Goal: Register for event/course

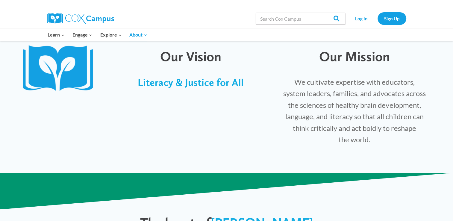
scroll to position [166, 0]
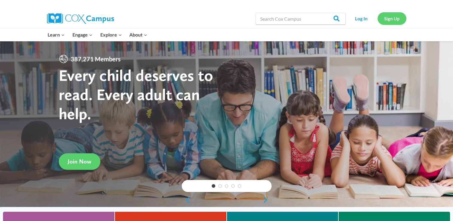
click at [391, 19] on link "Sign Up" at bounding box center [392, 18] width 29 height 12
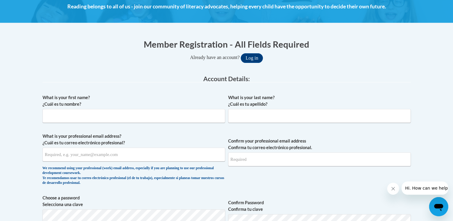
scroll to position [104, 0]
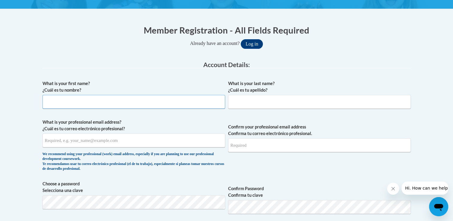
click at [193, 99] on input "What is your first name? ¿Cuál es tu nombre?" at bounding box center [134, 102] width 183 height 14
type input "Rachel"
type input "Pokornowski"
type input "rachelpokornowski20@gmail.com"
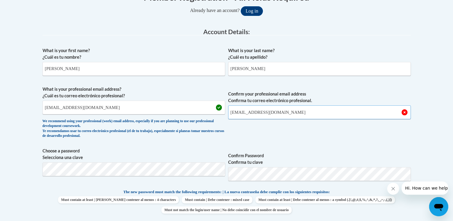
scroll to position [139, 0]
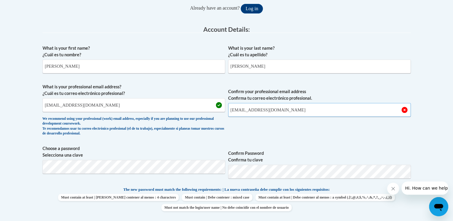
type input "rachelpokornowski20@gmail.com"
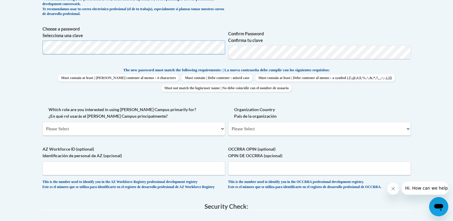
scroll to position [259, 0]
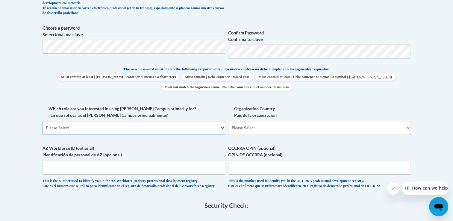
click at [212, 128] on select "Please Select College/University | Colegio/Universidad Community/Nonprofit Part…" at bounding box center [134, 128] width 183 height 14
select select "5a18ea06-2b54-4451-96f2-d152daf9eac5"
click at [43, 121] on select "Please Select College/University | Colegio/Universidad Community/Nonprofit Part…" at bounding box center [134, 128] width 183 height 14
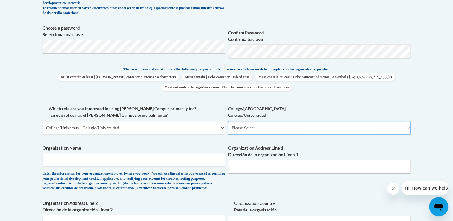
click at [261, 129] on select "Please Select College/University Staff | Empleado universitario College/Univers…" at bounding box center [319, 128] width 183 height 14
select select "99b32b07-cffc-426c-8bf6-0cd77760d84b"
click at [228, 121] on select "Please Select College/University Staff | Empleado universitario College/Univers…" at bounding box center [319, 128] width 183 height 14
click at [206, 163] on input "Organization Name" at bounding box center [134, 160] width 183 height 14
type input "Buffalo State University"
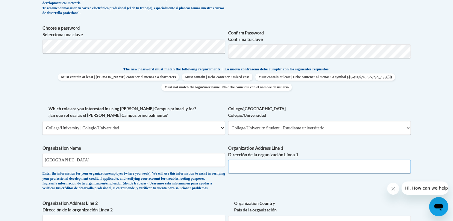
click at [242, 165] on input "Organization Address Line 1 Dirección de la organización Línea 1" at bounding box center [319, 167] width 183 height 14
type input "1300 Elmwood Avenue"
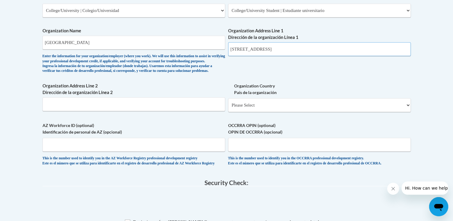
scroll to position [377, 0]
click at [278, 112] on select "Please Select United States | Estados Unidos Outside of the United States | Fue…" at bounding box center [319, 105] width 183 height 14
select select "ad49bcad-a171-4b2e-b99c-48b446064914"
click at [228, 108] on select "Please Select United States | Estados Unidos Outside of the United States | Fue…" at bounding box center [319, 105] width 183 height 14
select select
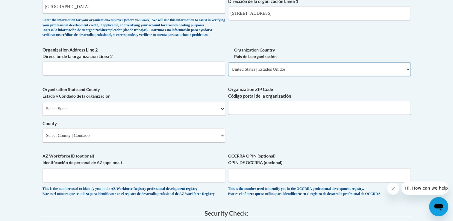
scroll to position [413, 0]
click at [176, 115] on select "Select State Alabama Alaska Arizona Arkansas California Colorado Connecticut De…" at bounding box center [134, 109] width 183 height 14
select select "New York"
click at [43, 111] on select "Select State Alabama Alaska Arizona Arkansas California Colorado Connecticut De…" at bounding box center [134, 109] width 183 height 14
click at [239, 114] on input "Organization ZIP Code Código postal de la organización" at bounding box center [319, 108] width 183 height 14
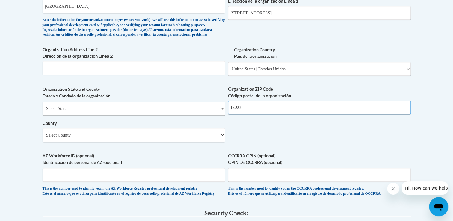
type input "14222"
click at [198, 141] on select "Select County Albany Allegany Bronx Broome Cattaraugus Cayuga Chautauqua Chemun…" at bounding box center [134, 135] width 183 height 14
select select "Erie"
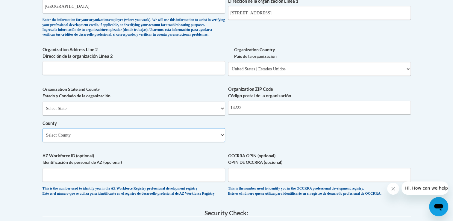
click at [43, 138] on select "Select County Albany Allegany Bronx Broome Cattaraugus Cayuga Chautauqua Chemun…" at bounding box center [134, 135] width 183 height 14
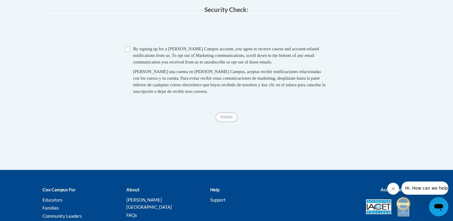
scroll to position [618, 0]
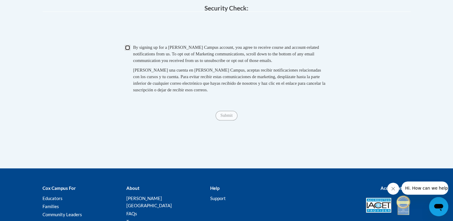
click at [127, 50] on input "Checkbox" at bounding box center [127, 47] width 5 height 5
checkbox input "true"
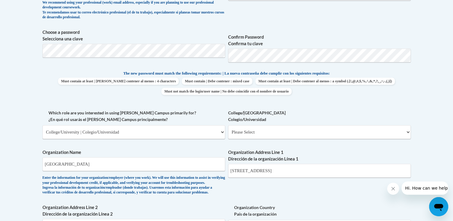
scroll to position [255, 0]
click at [207, 164] on input "Buffalo State University" at bounding box center [134, 164] width 183 height 14
type input "B"
click at [290, 129] on select "Please Select College/University Staff | Empleado universitario College/Univers…" at bounding box center [319, 132] width 183 height 14
select select "99b32b07-cffc-426c-8bf6-0cd77760d84b"
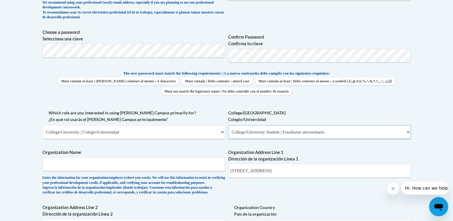
click at [228, 125] on select "Please Select College/University Staff | Empleado universitario College/Univers…" at bounding box center [319, 132] width 183 height 14
select select "null"
click at [197, 166] on input "Organization Name" at bounding box center [134, 164] width 183 height 14
type input "Buffalo State University"
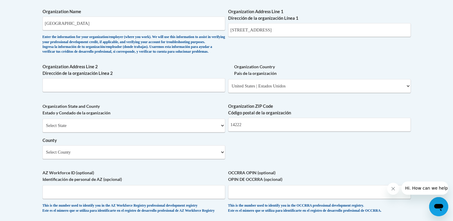
scroll to position [396, 0]
click at [82, 132] on select "Select State Alabama Alaska Arizona Arkansas California Colorado Connecticut De…" at bounding box center [134, 125] width 183 height 14
select select "New York"
click at [43, 128] on select "Select State Alabama Alaska Arizona Arkansas California Colorado Connecticut De…" at bounding box center [134, 125] width 183 height 14
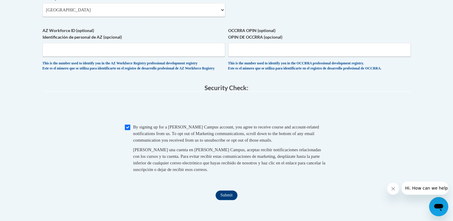
scroll to position [582, 0]
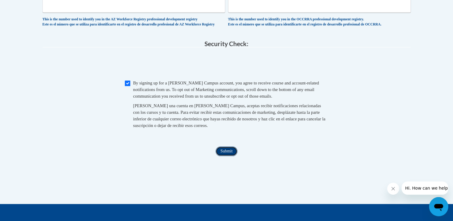
click at [232, 156] on input "Submit" at bounding box center [227, 151] width 22 height 10
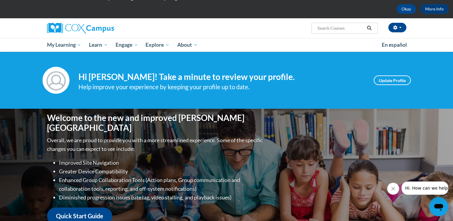
scroll to position [24, 0]
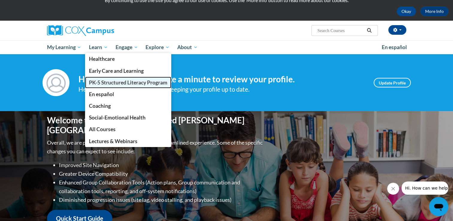
click at [108, 81] on span "PK-5 Structured Literacy Program" at bounding box center [128, 82] width 78 height 6
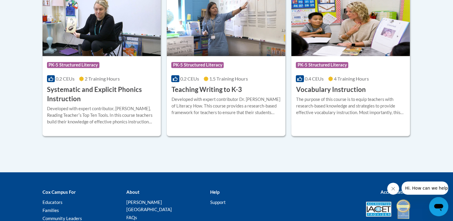
scroll to position [730, 0]
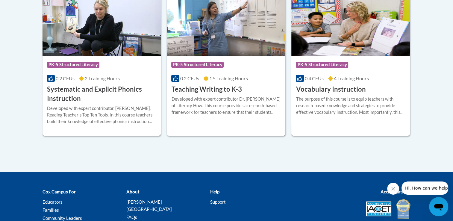
click at [191, 88] on h3 "Teaching Writing to K-3" at bounding box center [206, 89] width 70 height 9
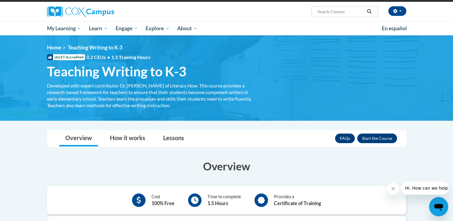
scroll to position [43, 0]
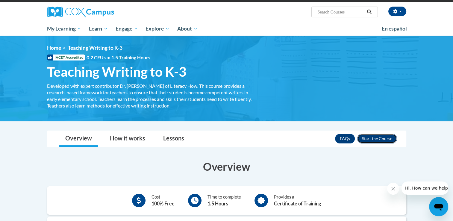
click at [384, 138] on button "Enroll" at bounding box center [377, 139] width 40 height 10
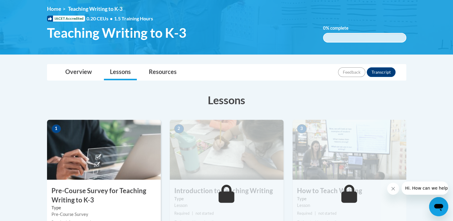
scroll to position [81, 0]
